Goal: Information Seeking & Learning: Check status

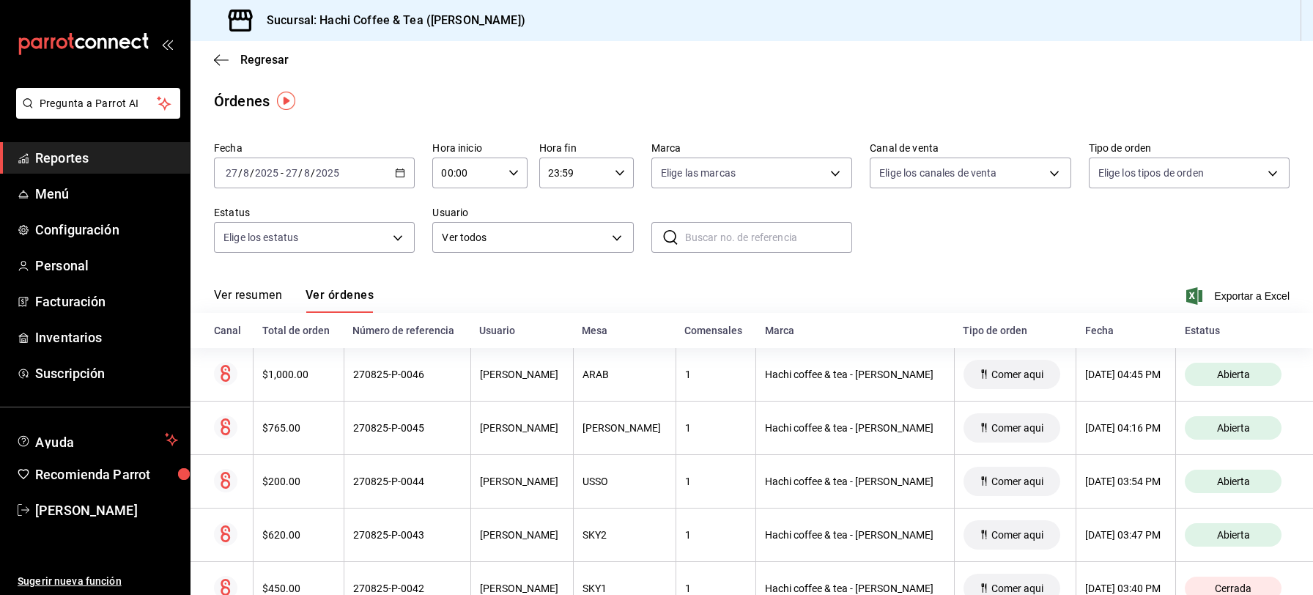
click at [106, 157] on span "Reportes" at bounding box center [106, 158] width 143 height 20
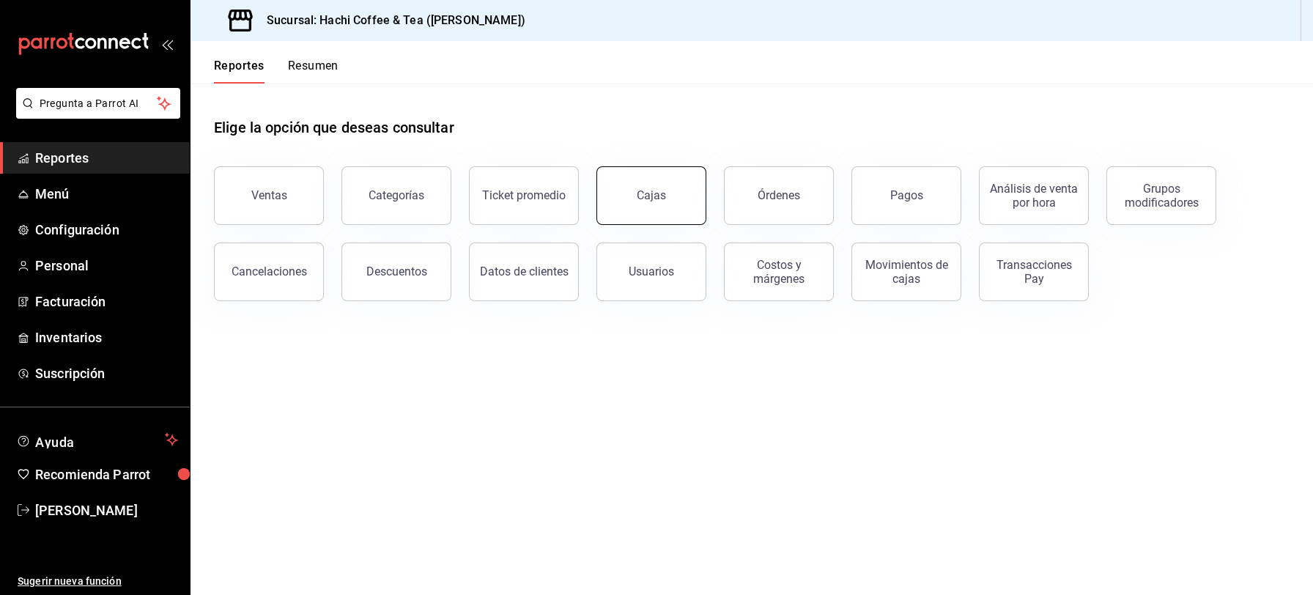
click at [651, 206] on button "Cajas" at bounding box center [651, 195] width 110 height 59
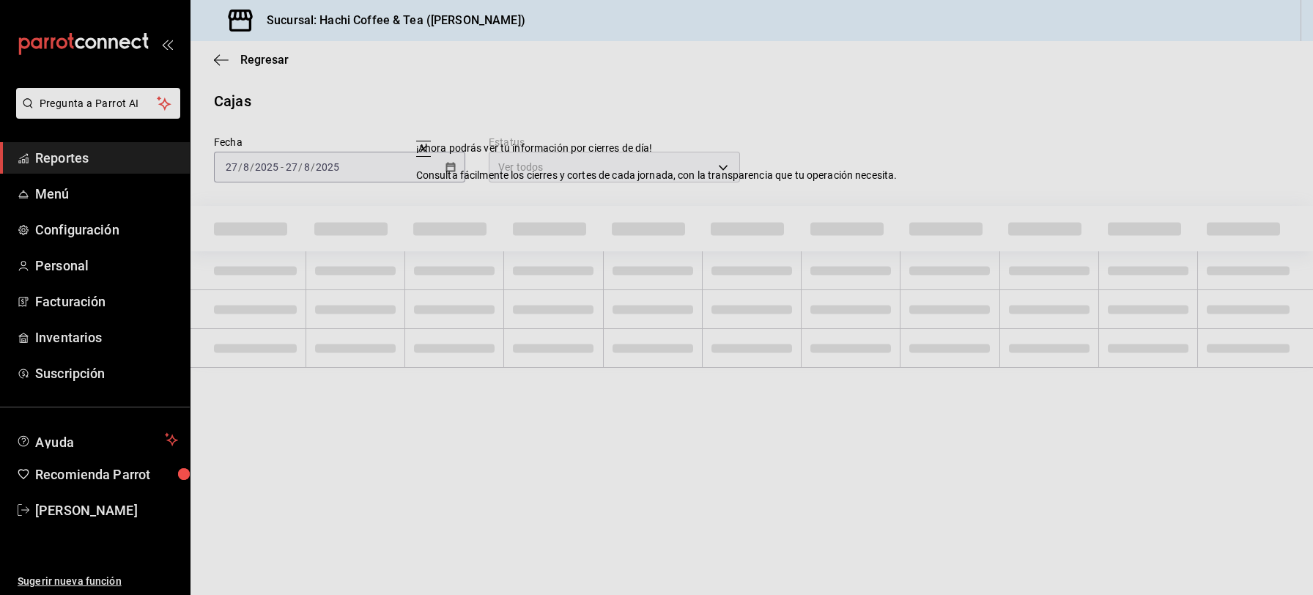
click at [832, 169] on div "Fecha [DATE] [DATE] - [DATE] [DATE] Estatus Ver todos ALL" at bounding box center [739, 147] width 1099 height 70
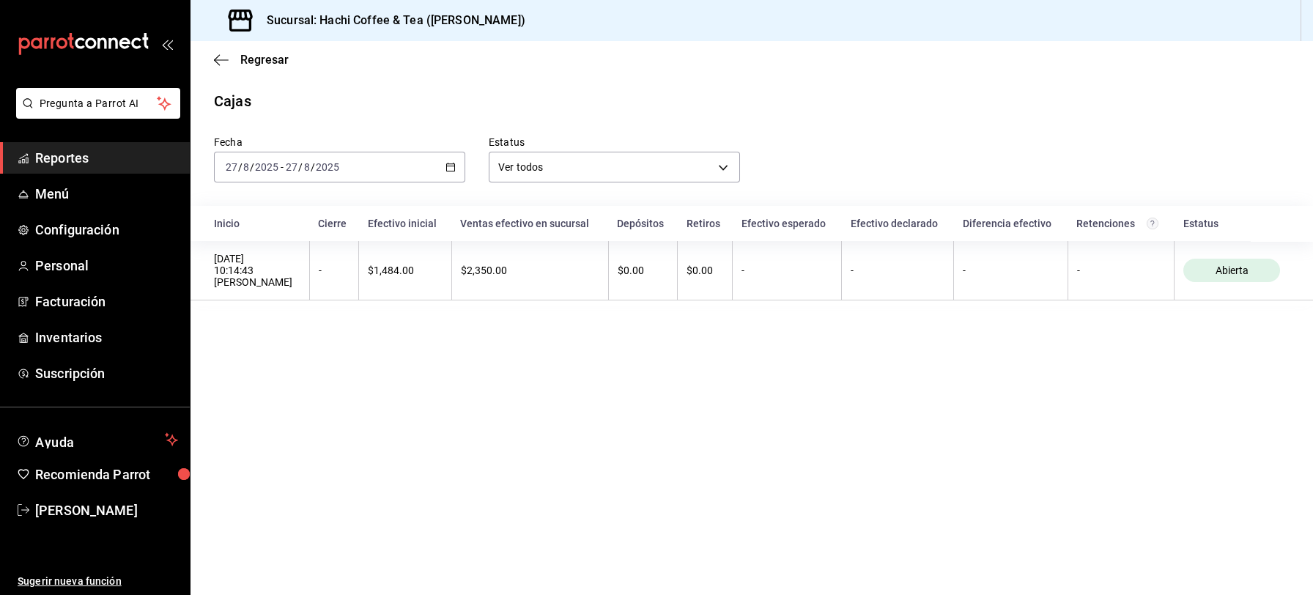
click at [75, 163] on span "Reportes" at bounding box center [106, 158] width 143 height 20
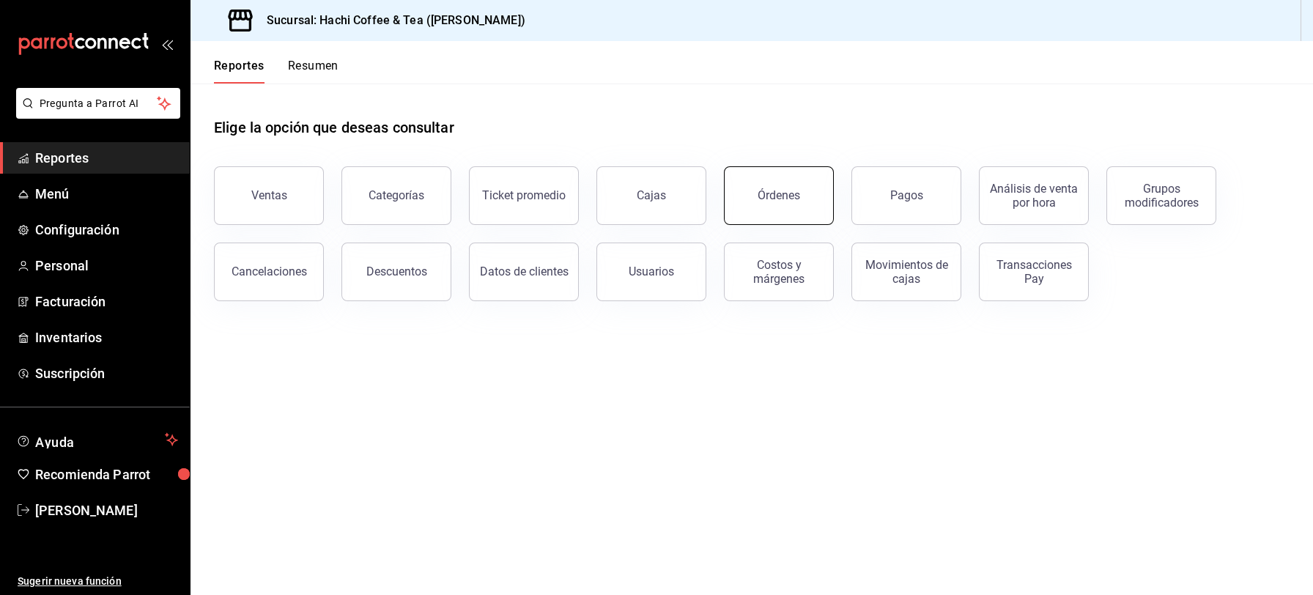
click at [783, 221] on button "Órdenes" at bounding box center [779, 195] width 110 height 59
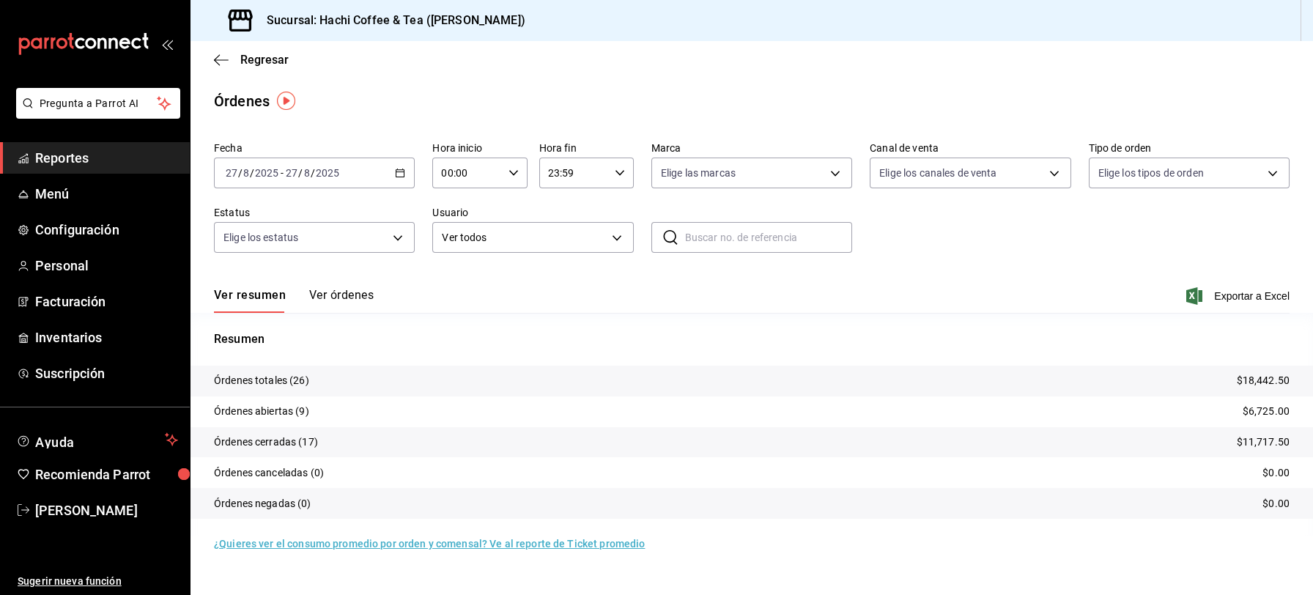
click at [336, 295] on button "Ver órdenes" at bounding box center [341, 300] width 64 height 25
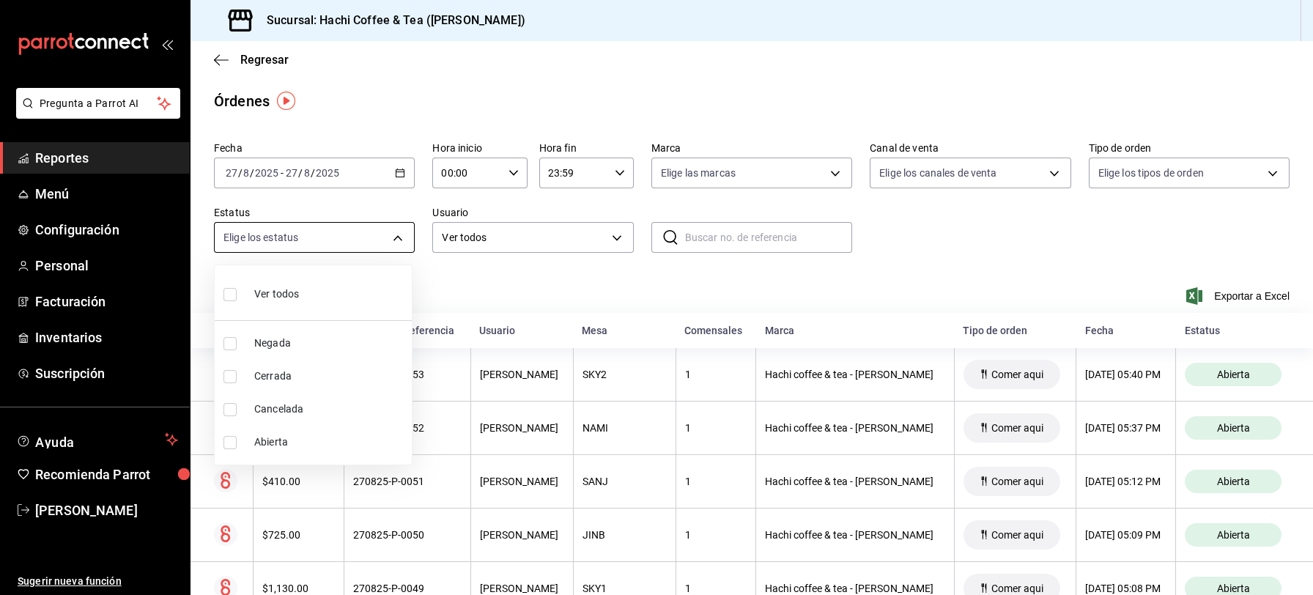
click at [393, 236] on body "Pregunta a Parrot AI Reportes Menú Configuración Personal Facturación Inventari…" at bounding box center [656, 297] width 1313 height 595
click at [281, 401] on span "Cancelada" at bounding box center [330, 408] width 152 height 15
type input "CANCELED"
checkbox input "true"
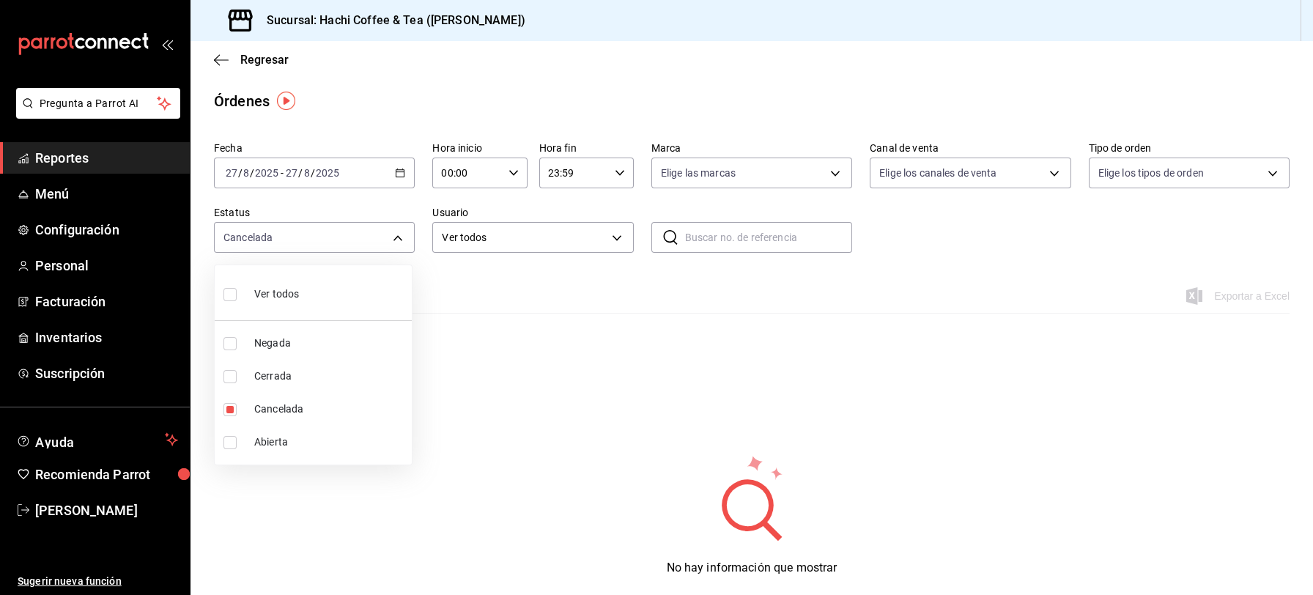
click at [578, 363] on div at bounding box center [656, 297] width 1313 height 595
click at [108, 158] on span "Reportes" at bounding box center [106, 158] width 143 height 20
